Goal: Find specific page/section: Find specific page/section

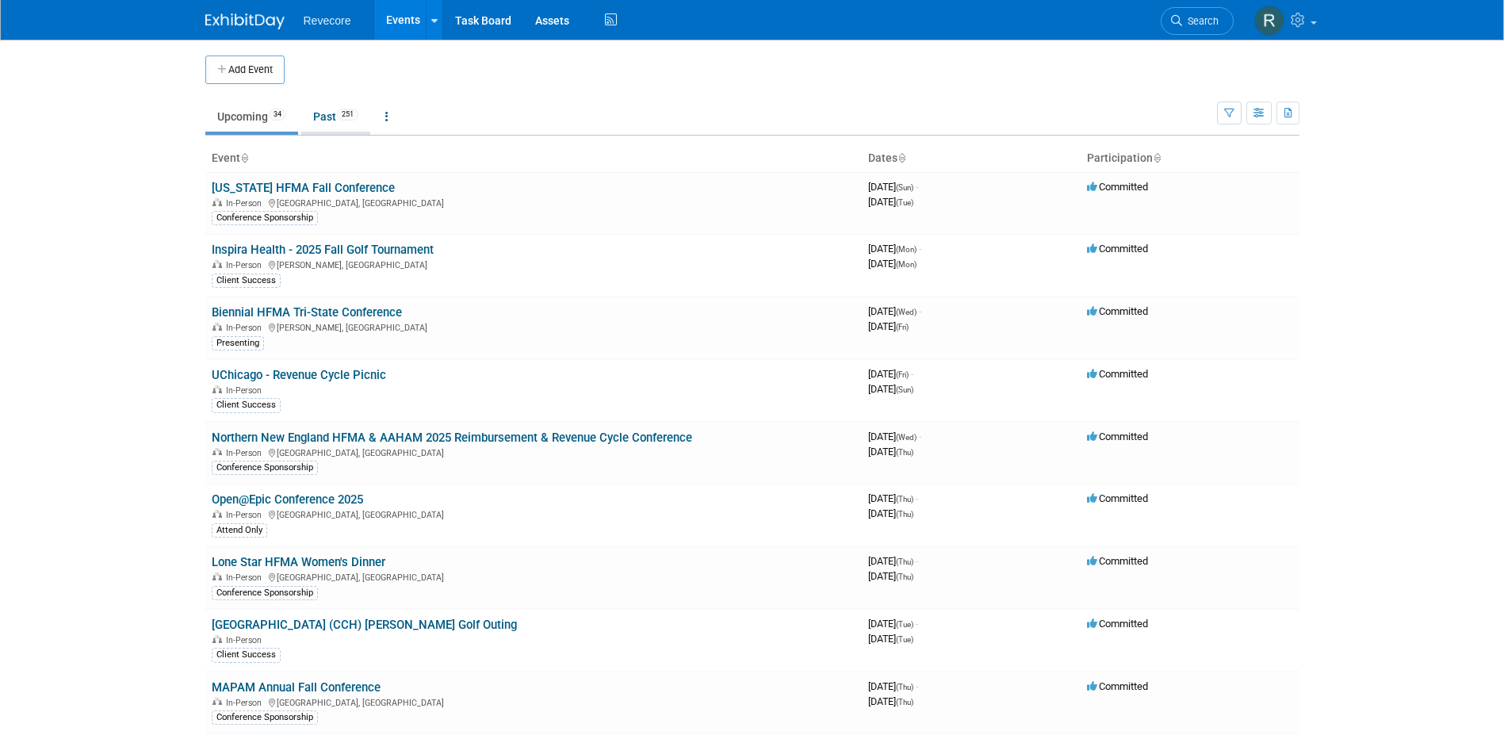
click at [347, 116] on span "251" at bounding box center [347, 115] width 21 height 12
click at [113, 398] on body "Revecore Events Add Event Bulk Upload Events Shareable Event Boards Recently Vi…" at bounding box center [752, 369] width 1504 height 739
click at [330, 117] on link "Past 251" at bounding box center [335, 116] width 69 height 30
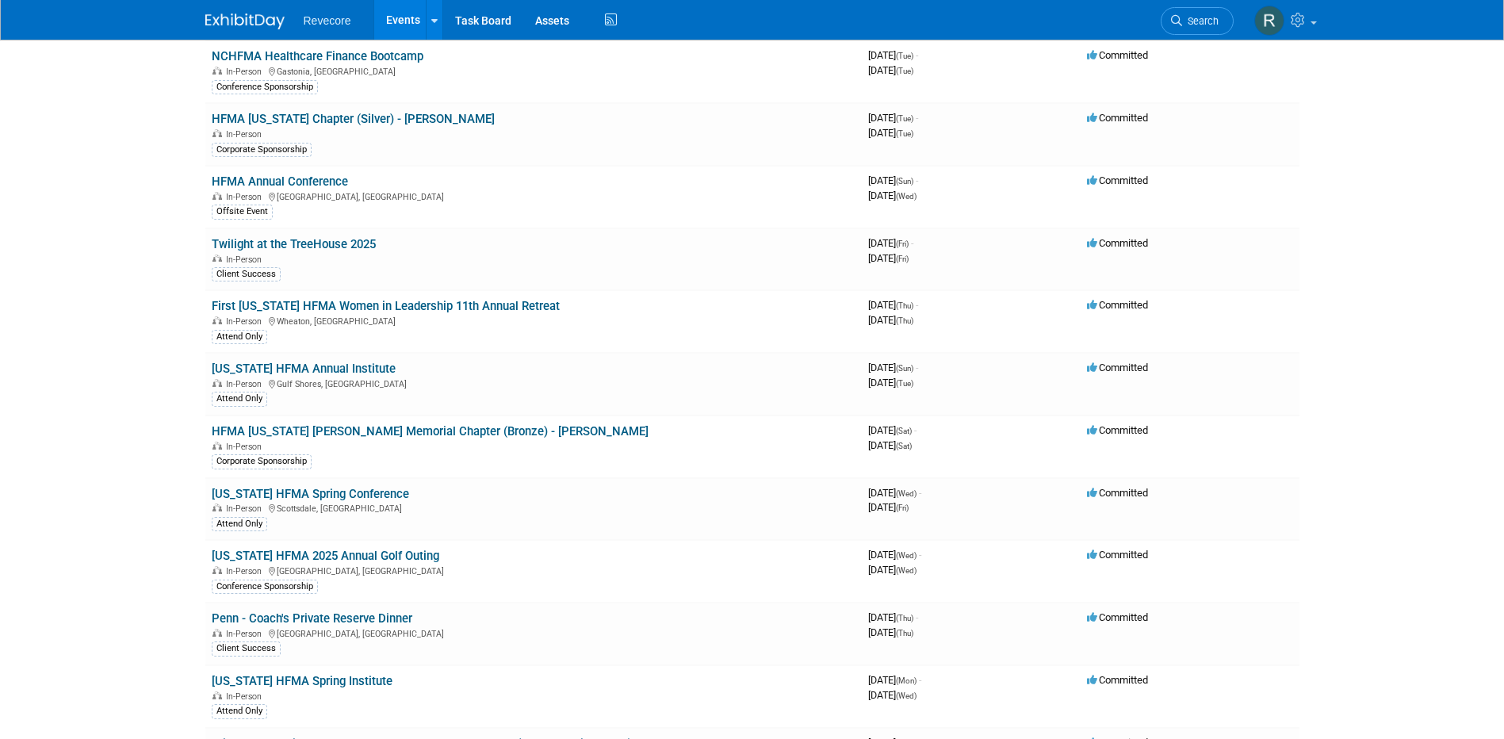
scroll to position [2485, 0]
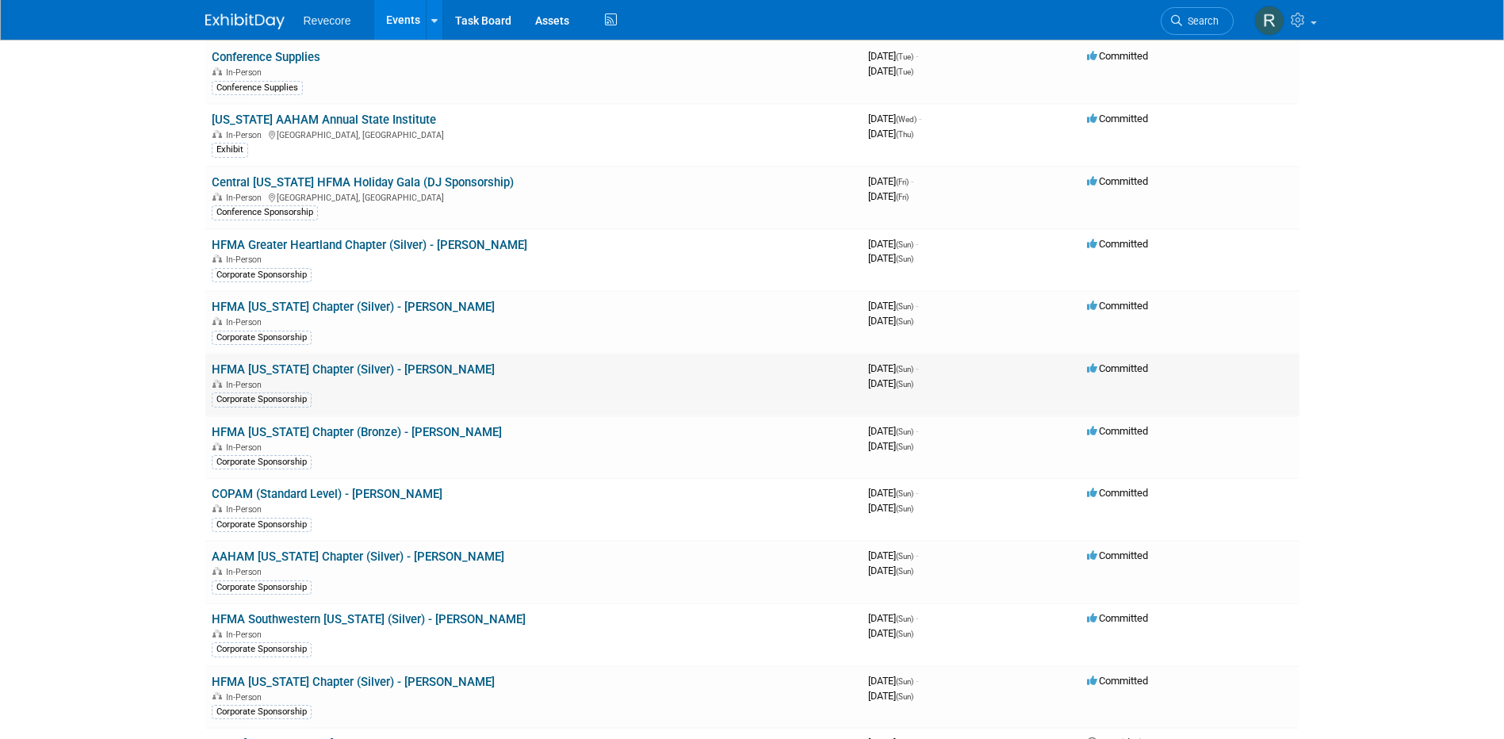
click at [428, 365] on link "HFMA [US_STATE] Chapter (Silver) - [PERSON_NAME]" at bounding box center [353, 369] width 283 height 14
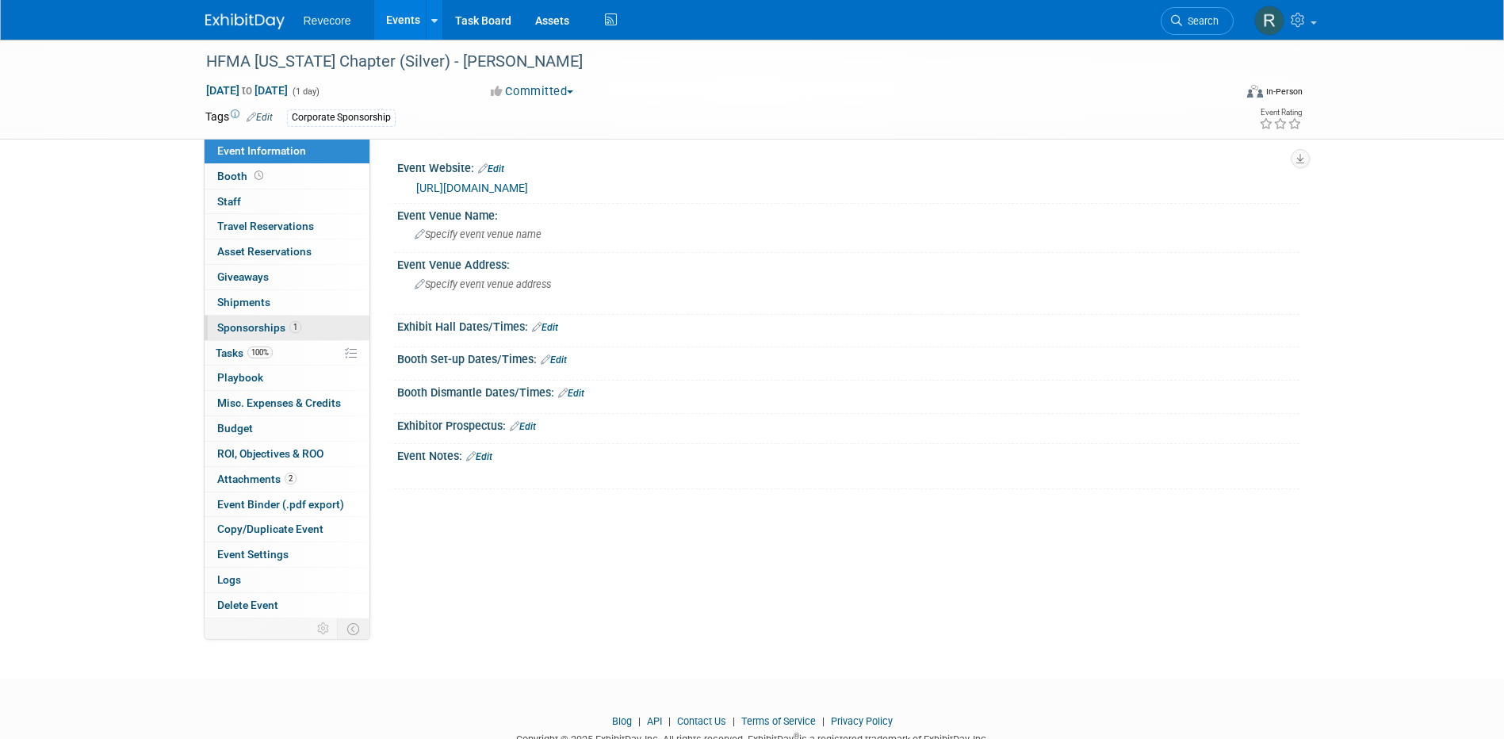
click at [320, 327] on link "1 Sponsorships 1" at bounding box center [286, 327] width 165 height 25
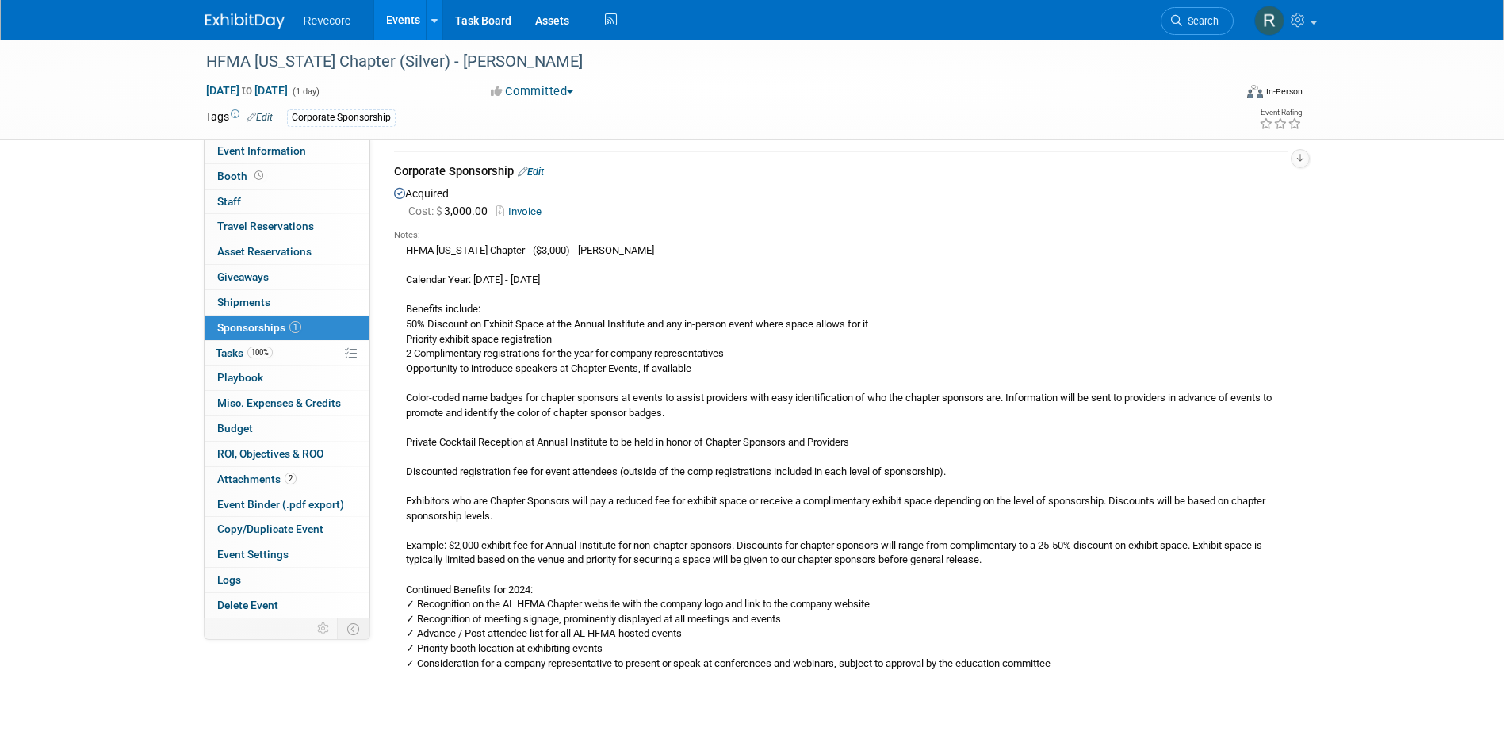
scroll to position [79, 0]
